Goal: Information Seeking & Learning: Learn about a topic

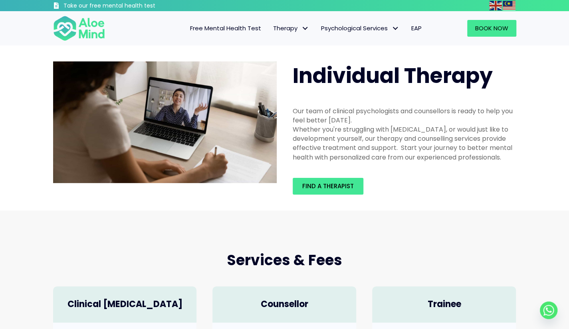
scroll to position [6, 0]
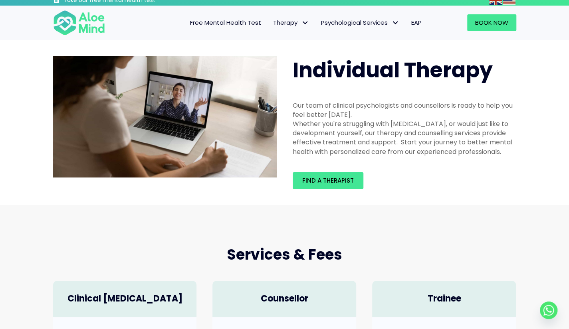
click at [224, 22] on span "Free Mental Health Test" at bounding box center [225, 22] width 71 height 8
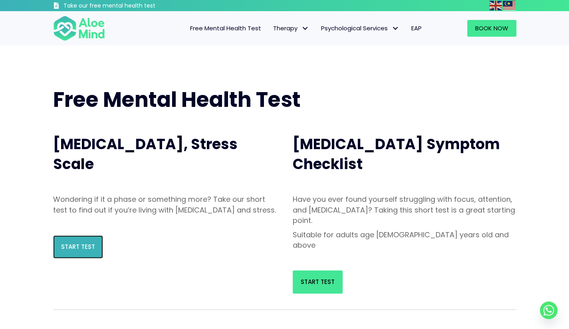
click at [82, 251] on span "Start Test" at bounding box center [78, 247] width 34 height 8
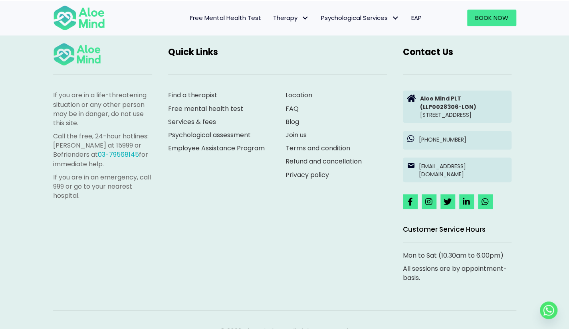
scroll to position [3730, 0]
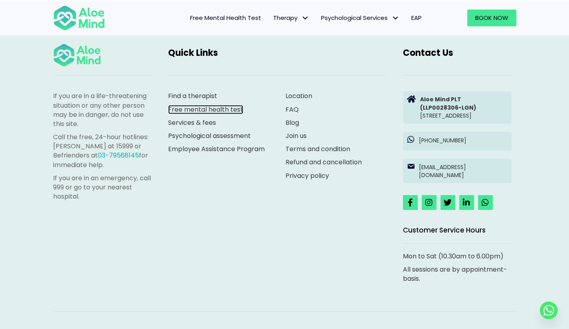
click at [224, 105] on link "Free mental health test" at bounding box center [205, 109] width 75 height 9
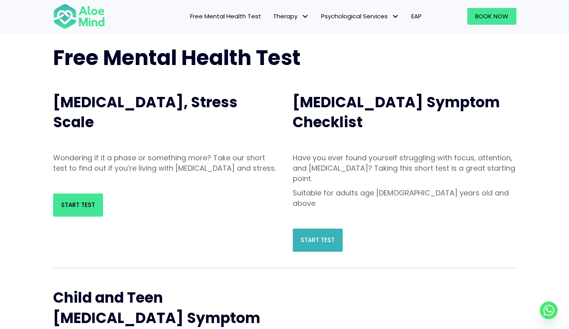
scroll to position [40, 0]
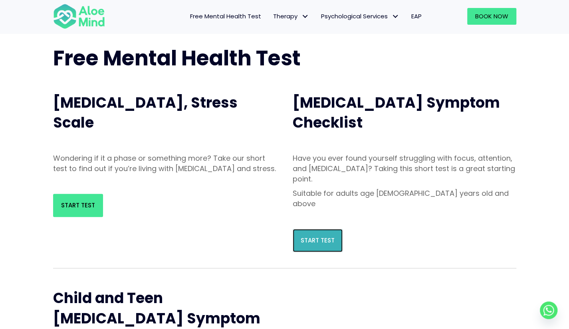
click at [310, 236] on span "Start Test" at bounding box center [317, 240] width 34 height 8
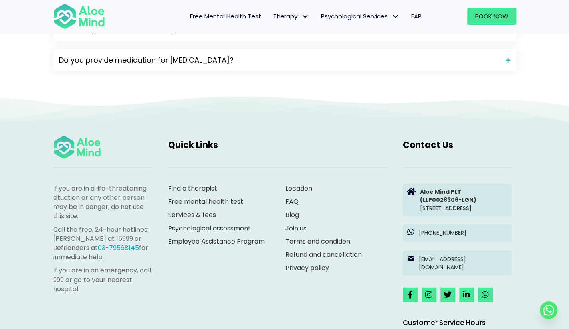
scroll to position [1051, 0]
